Goal: Consume media (video, audio)

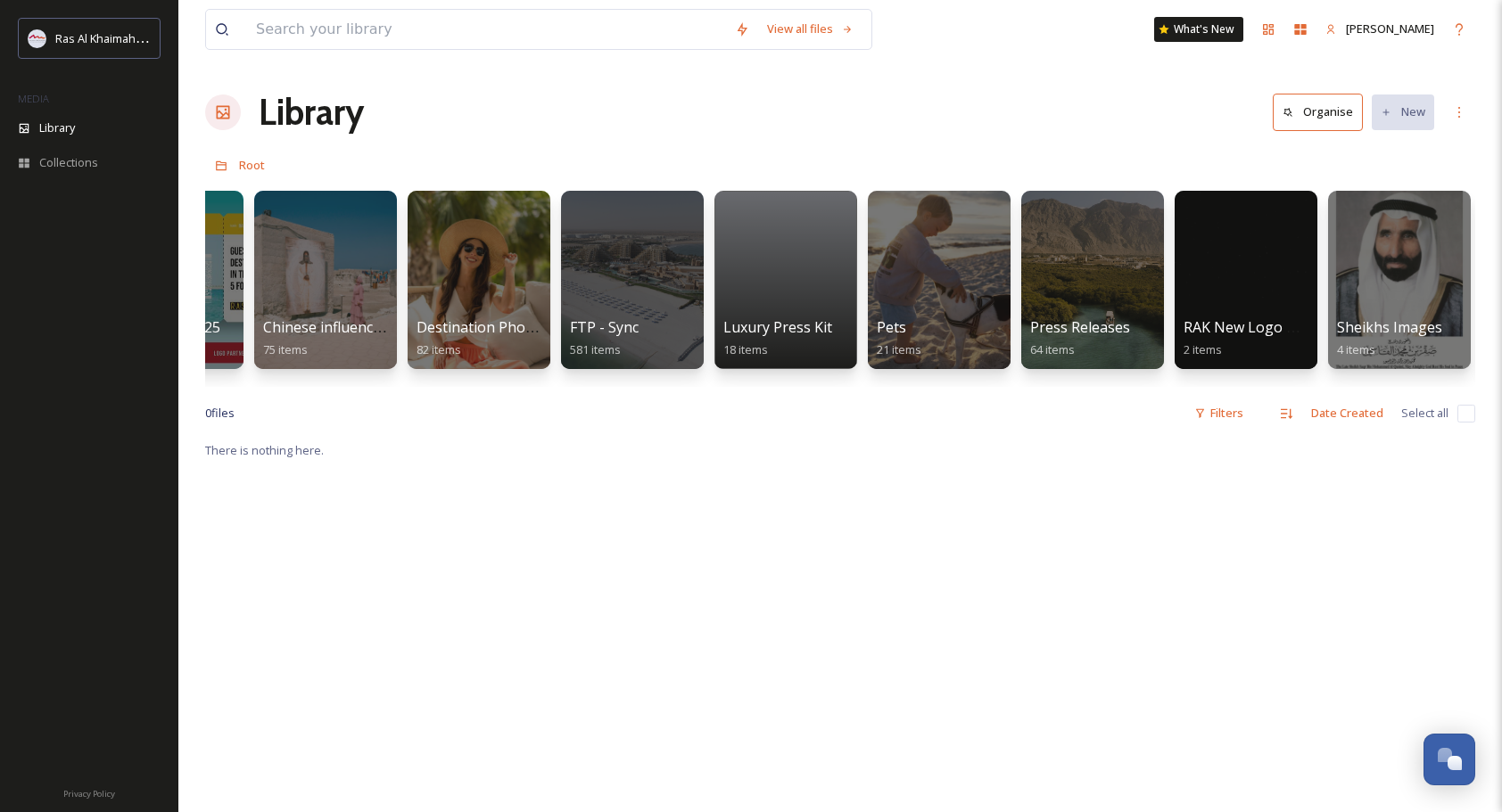
scroll to position [0, 2719]
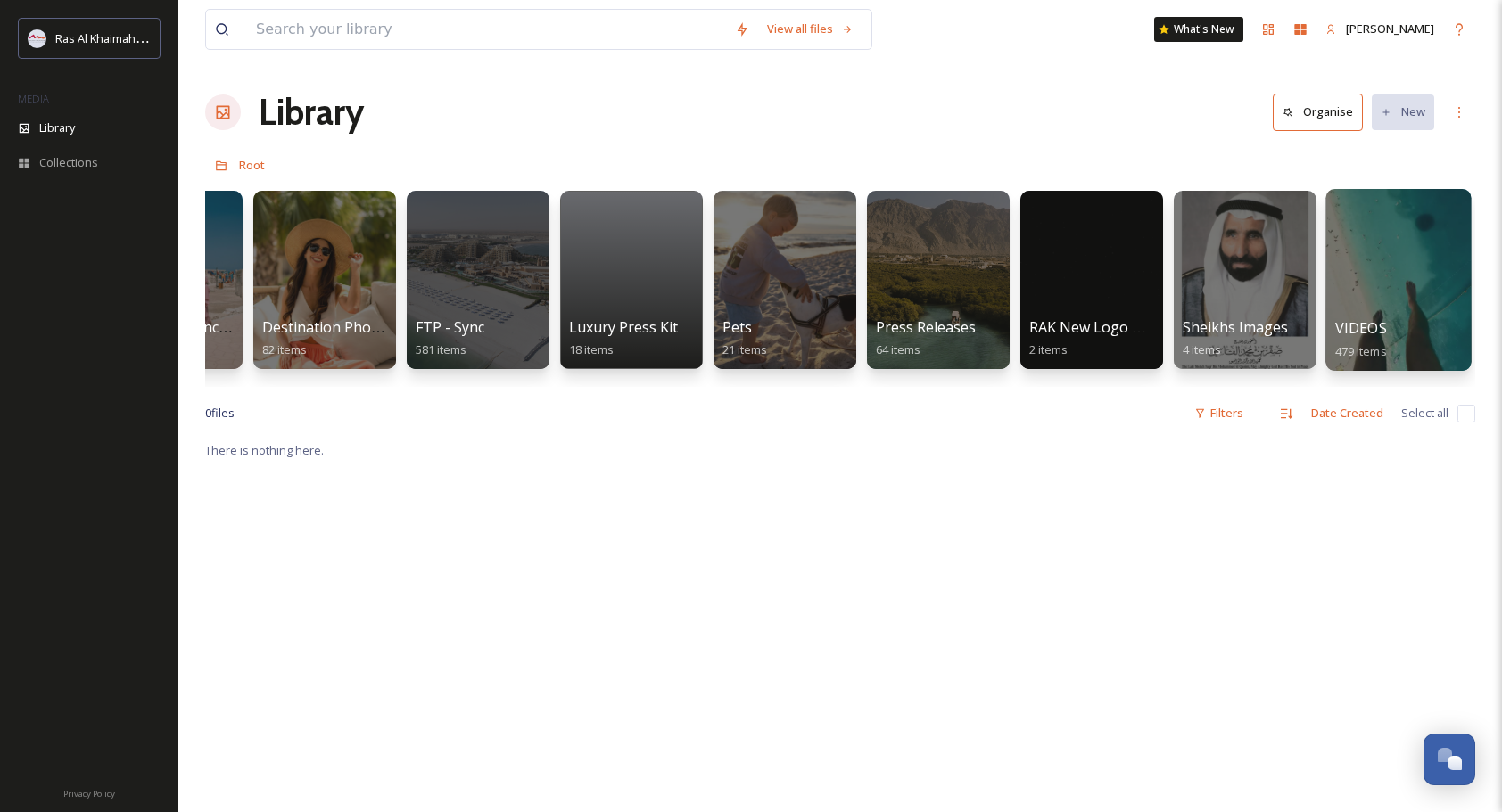
click at [837, 264] on div at bounding box center [1398, 280] width 145 height 182
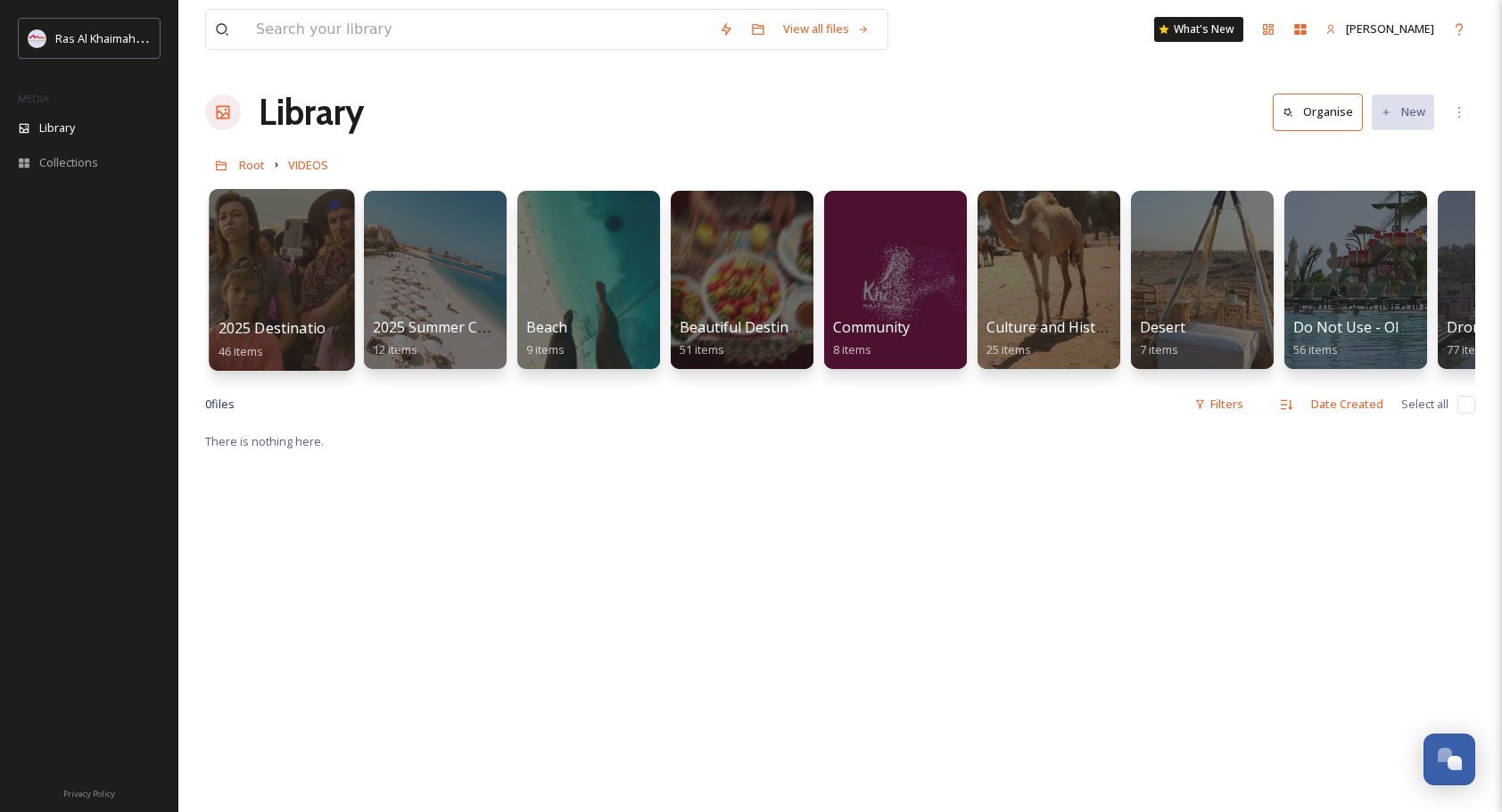
click at [269, 257] on div at bounding box center [281, 280] width 145 height 182
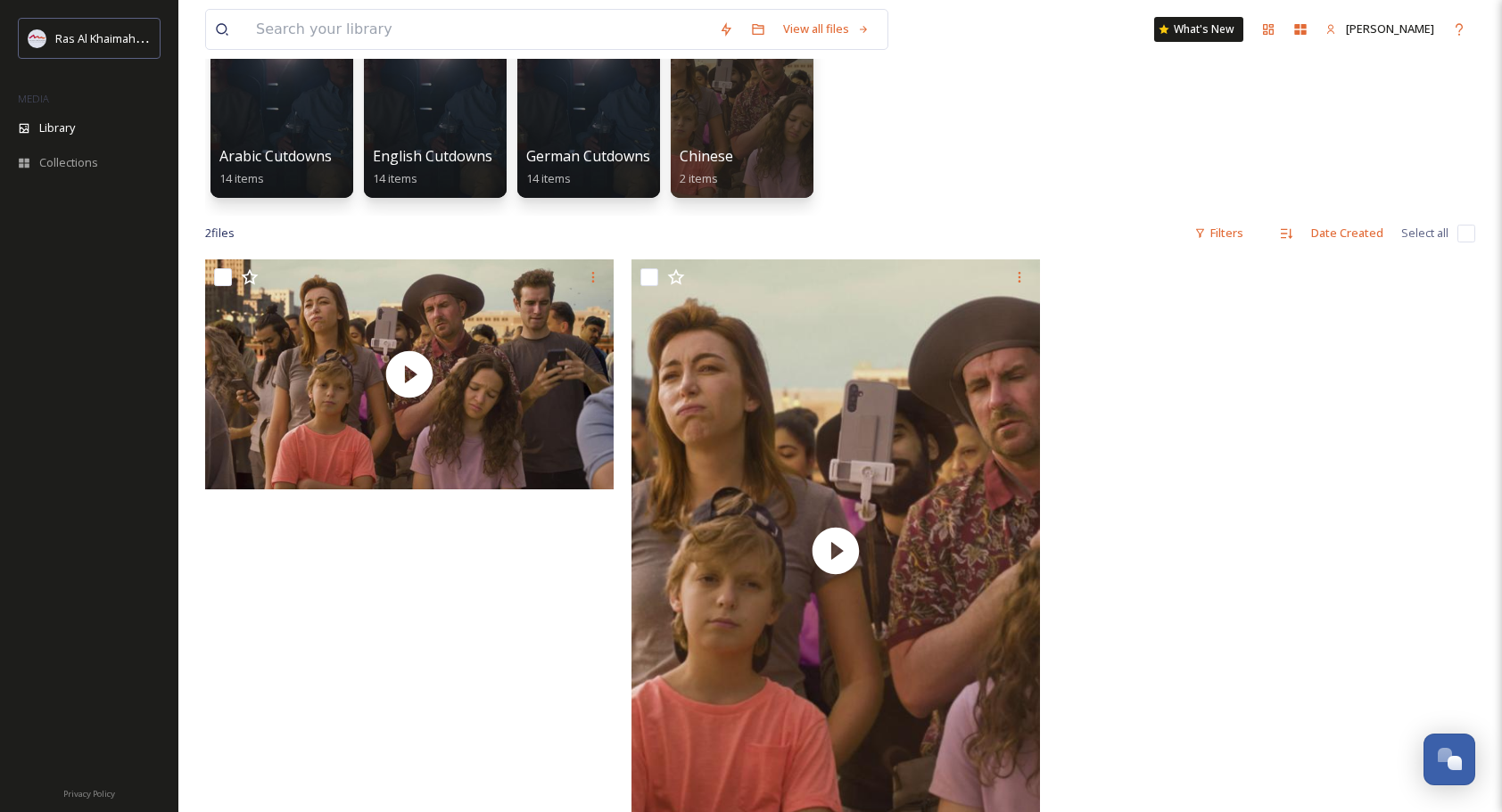
scroll to position [162, 0]
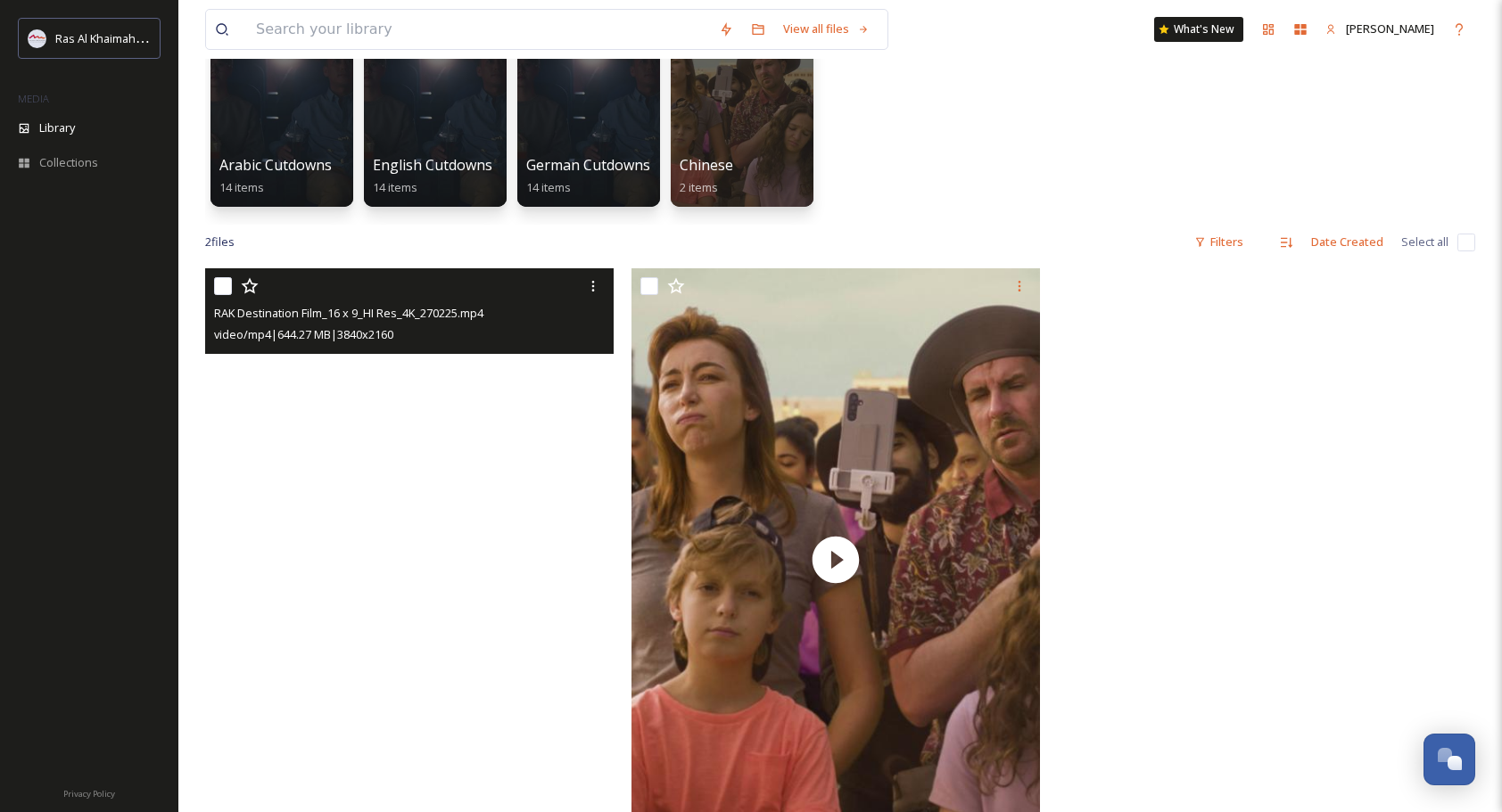
click at [368, 365] on video "RAK Destination Film_16 x 9_HI Res_4K_270225.mp4" at bounding box center [409, 383] width 409 height 231
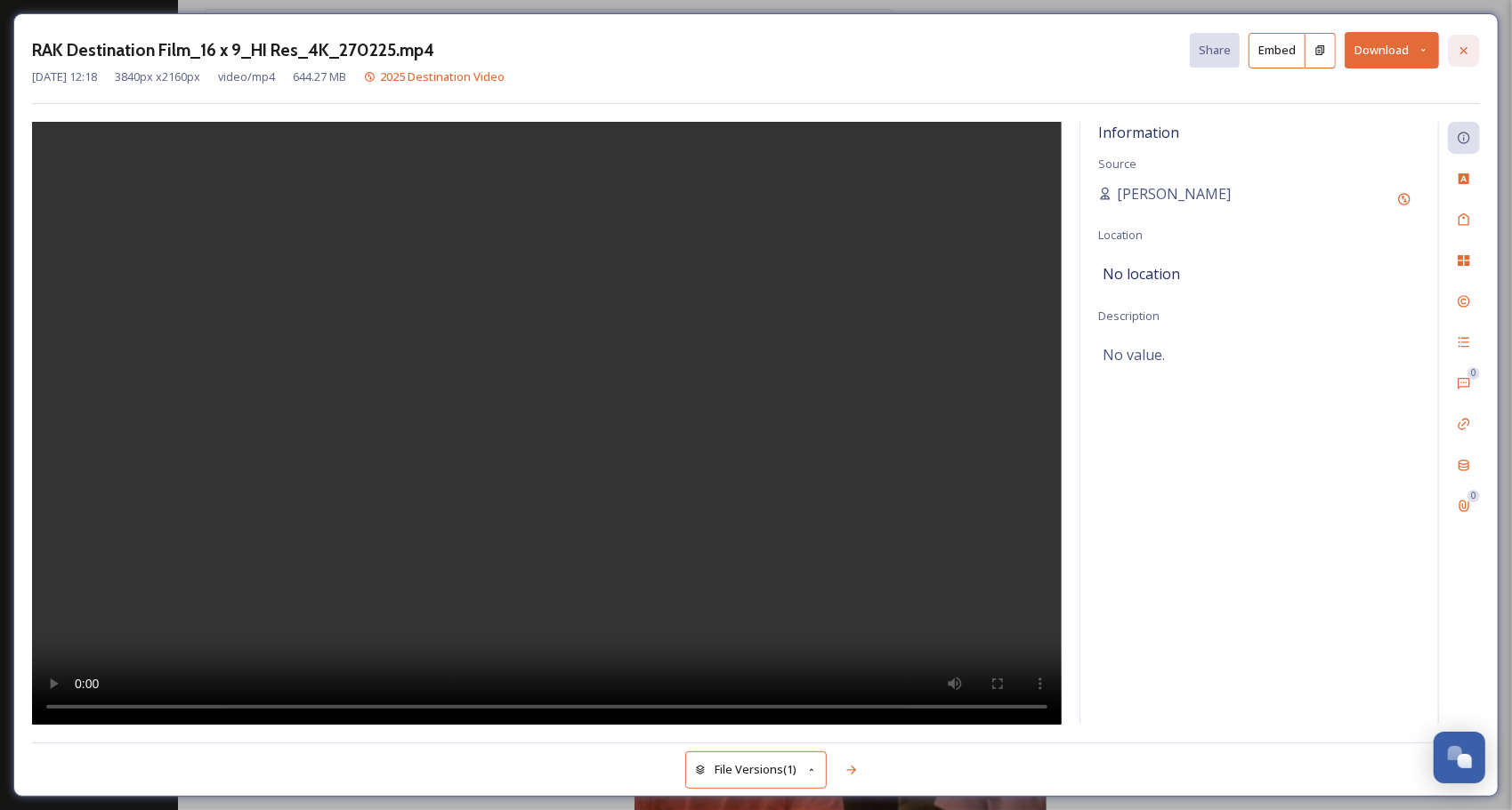
click at [835, 49] on div at bounding box center [1465, 51] width 32 height 32
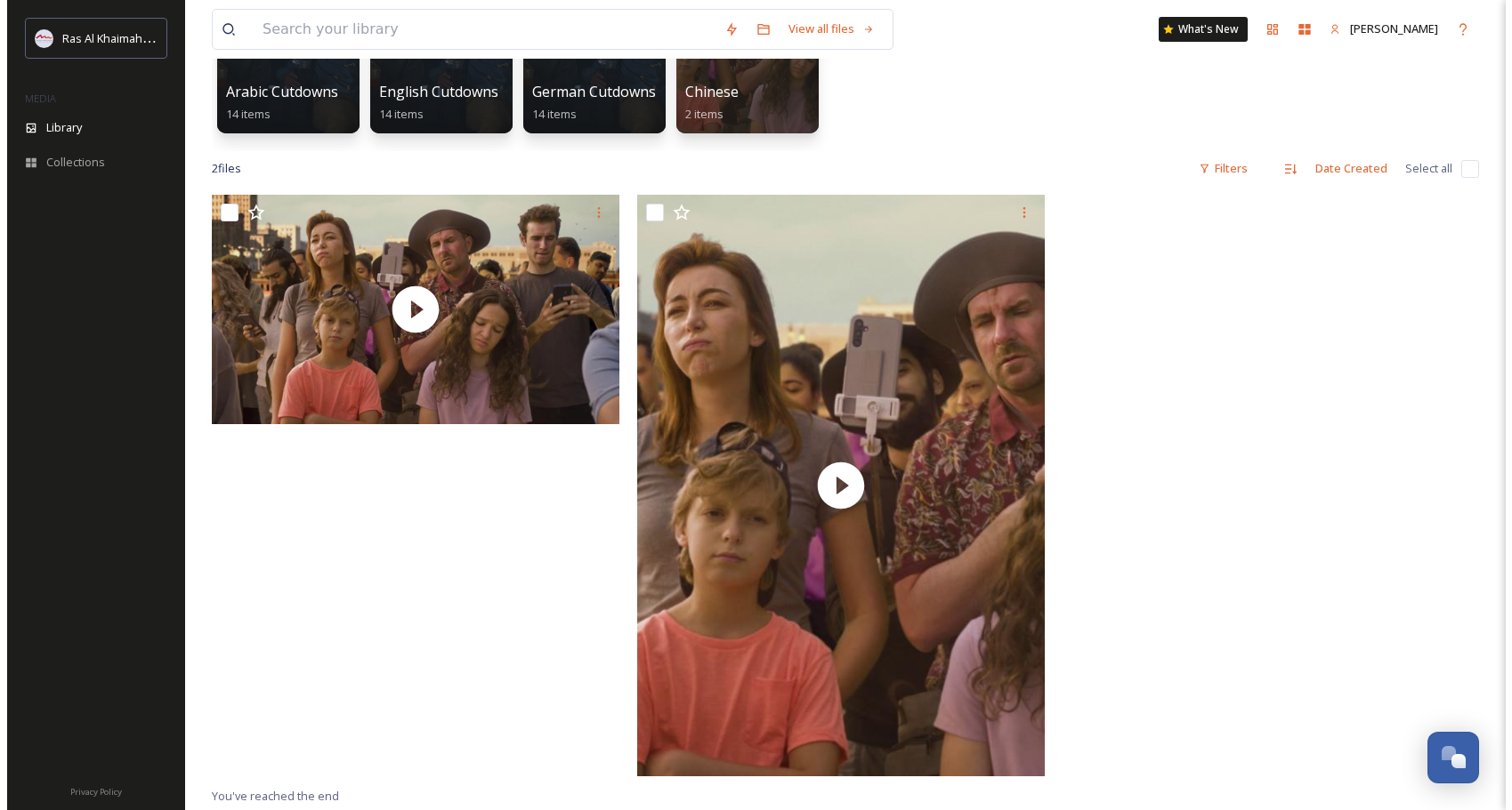
scroll to position [356, 0]
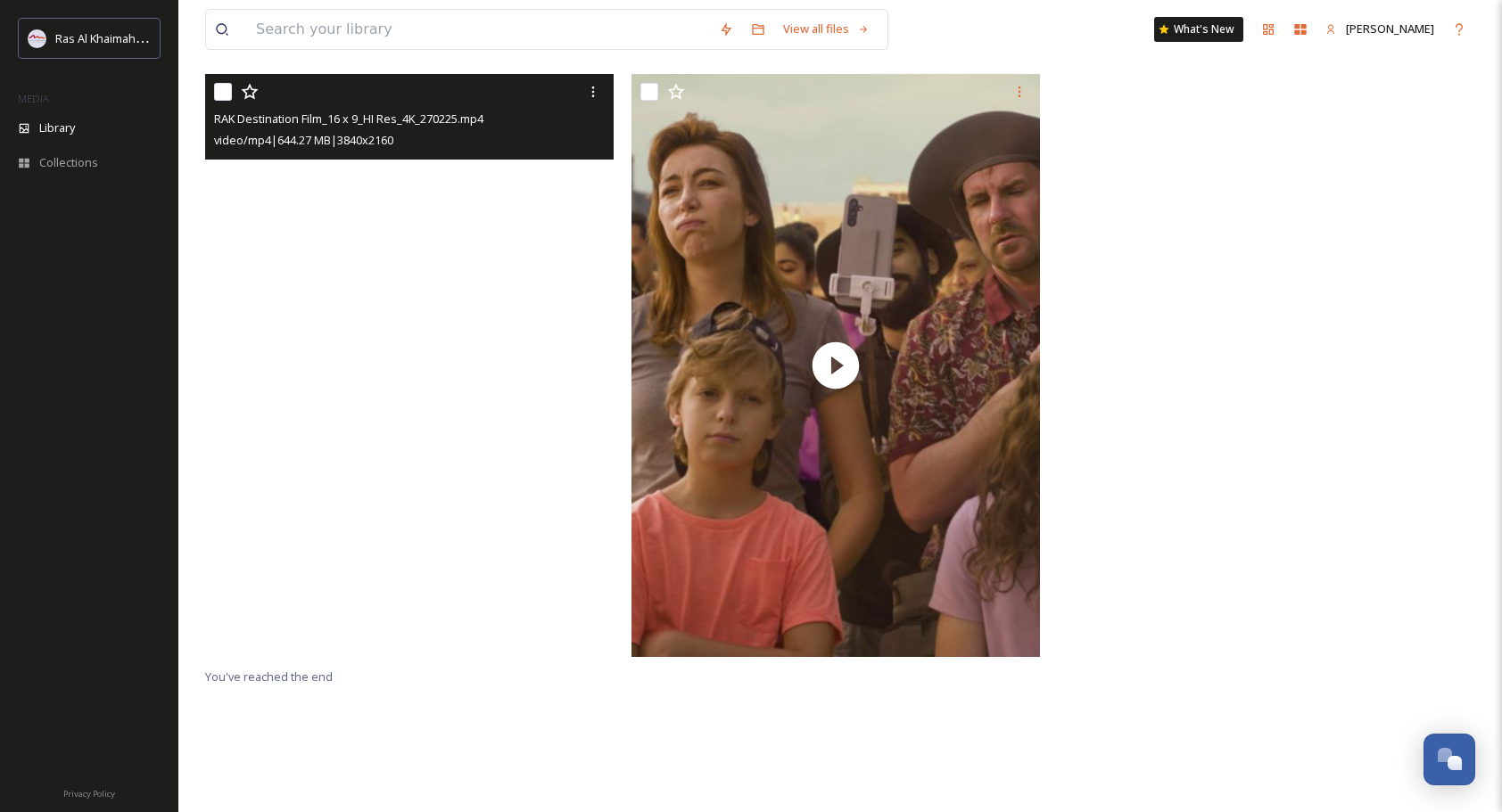
click at [427, 211] on video "RAK Destination Film_16 x 9_HI Res_4K_270225.mp4" at bounding box center [409, 189] width 409 height 231
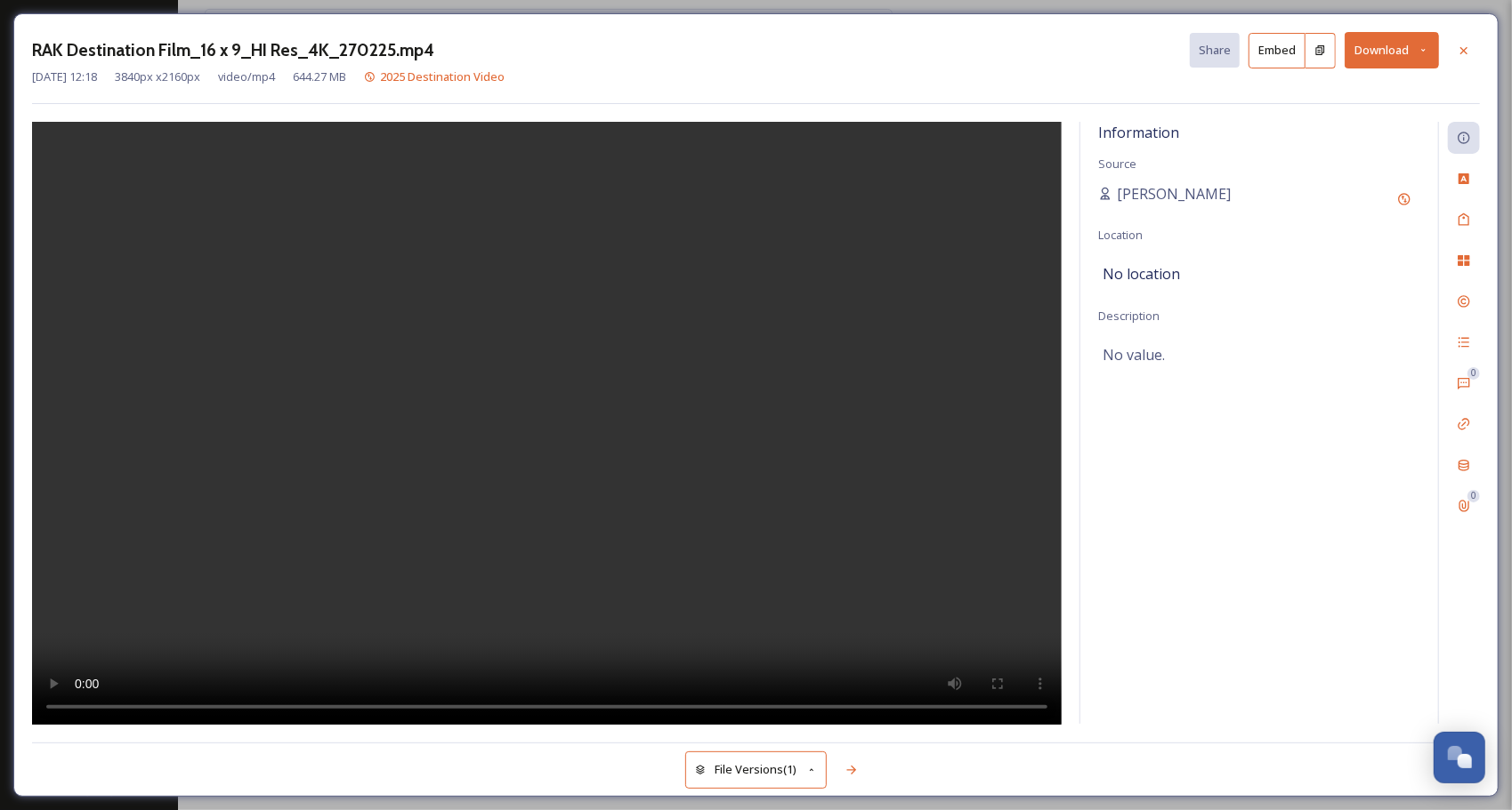
click at [835, 52] on icon at bounding box center [1320, 50] width 9 height 9
